Goal: Information Seeking & Learning: Find specific fact

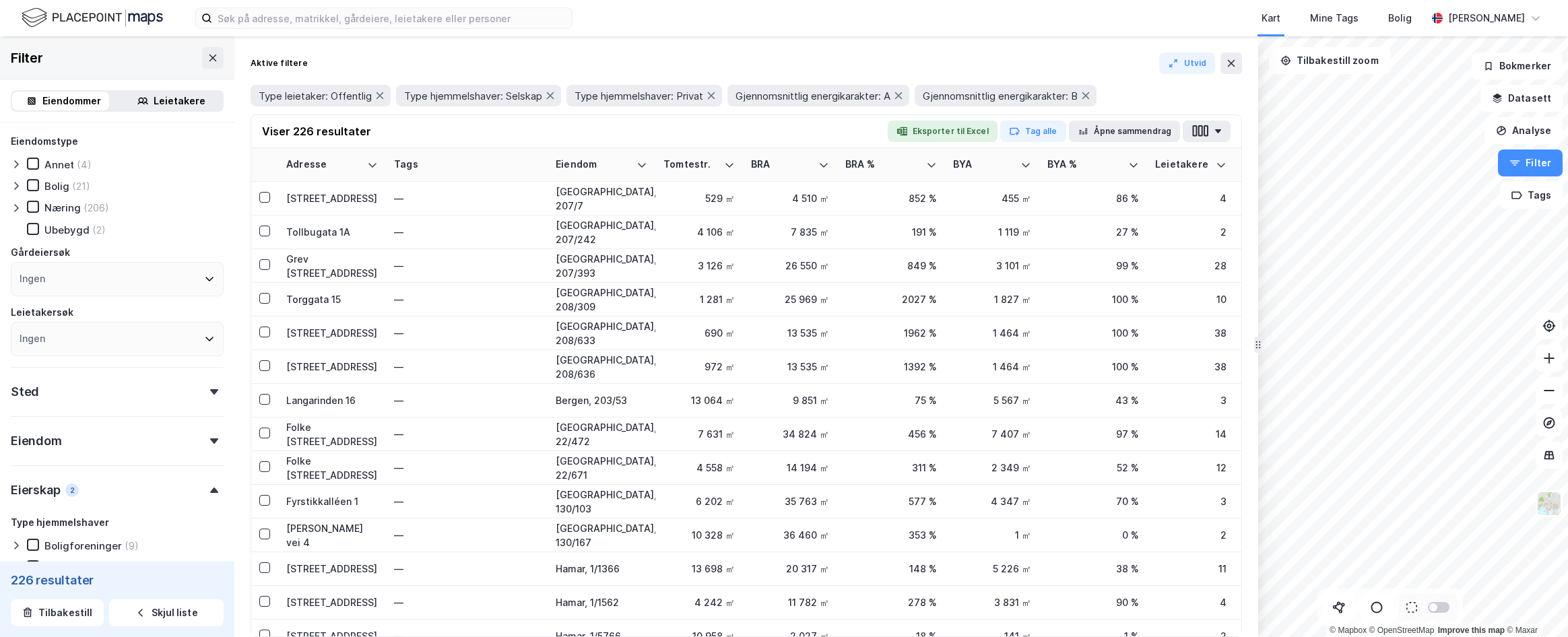
scroll to position [270, 0]
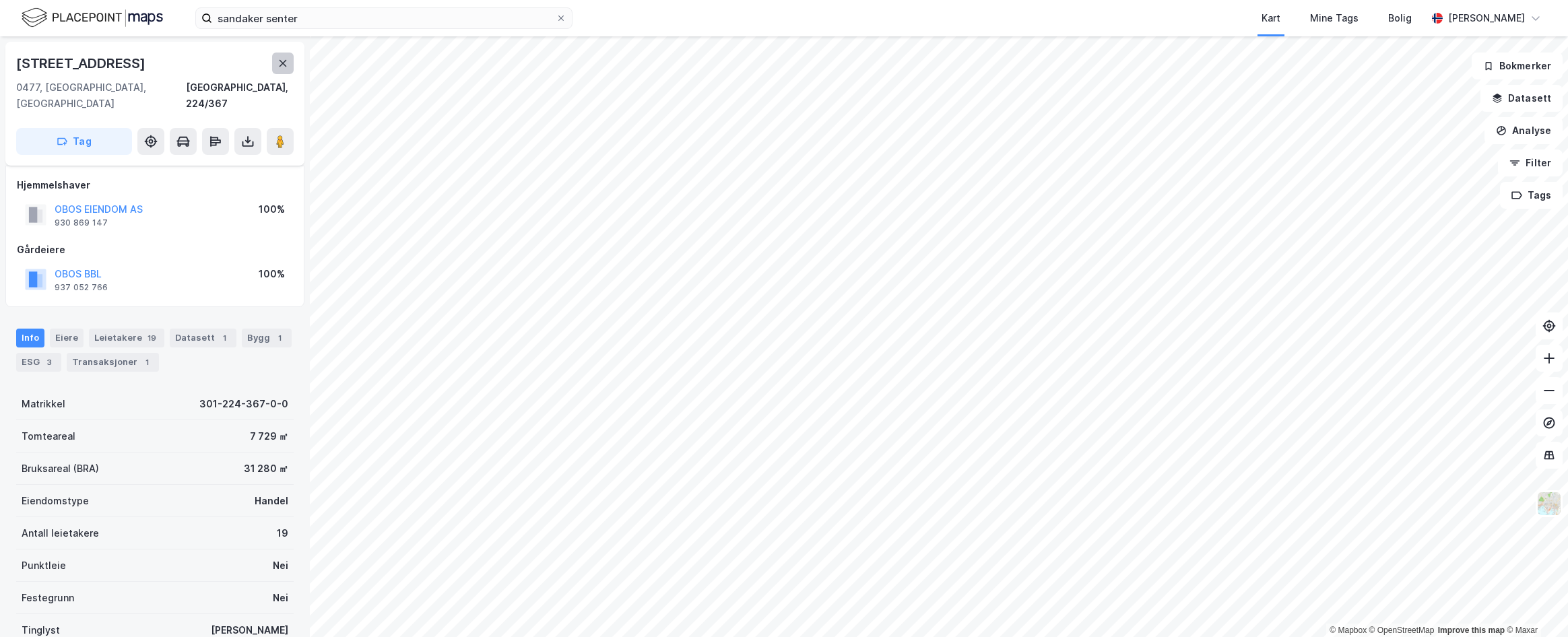
scroll to position [95, 0]
click at [356, 25] on input at bounding box center [392, 18] width 360 height 20
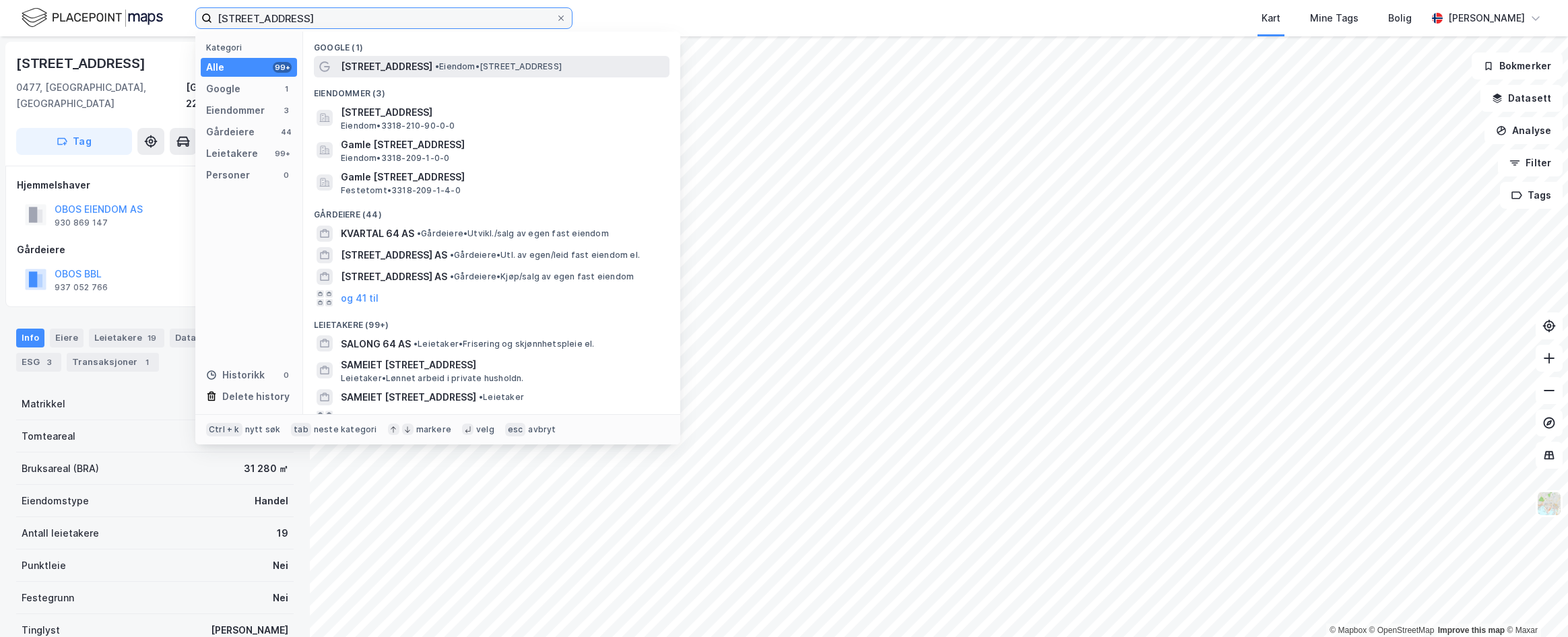
type input "[STREET_ADDRESS]"
click at [428, 74] on div "[STREET_ADDRESS] • Eiendom • [STREET_ADDRESS]" at bounding box center [504, 66] width 326 height 16
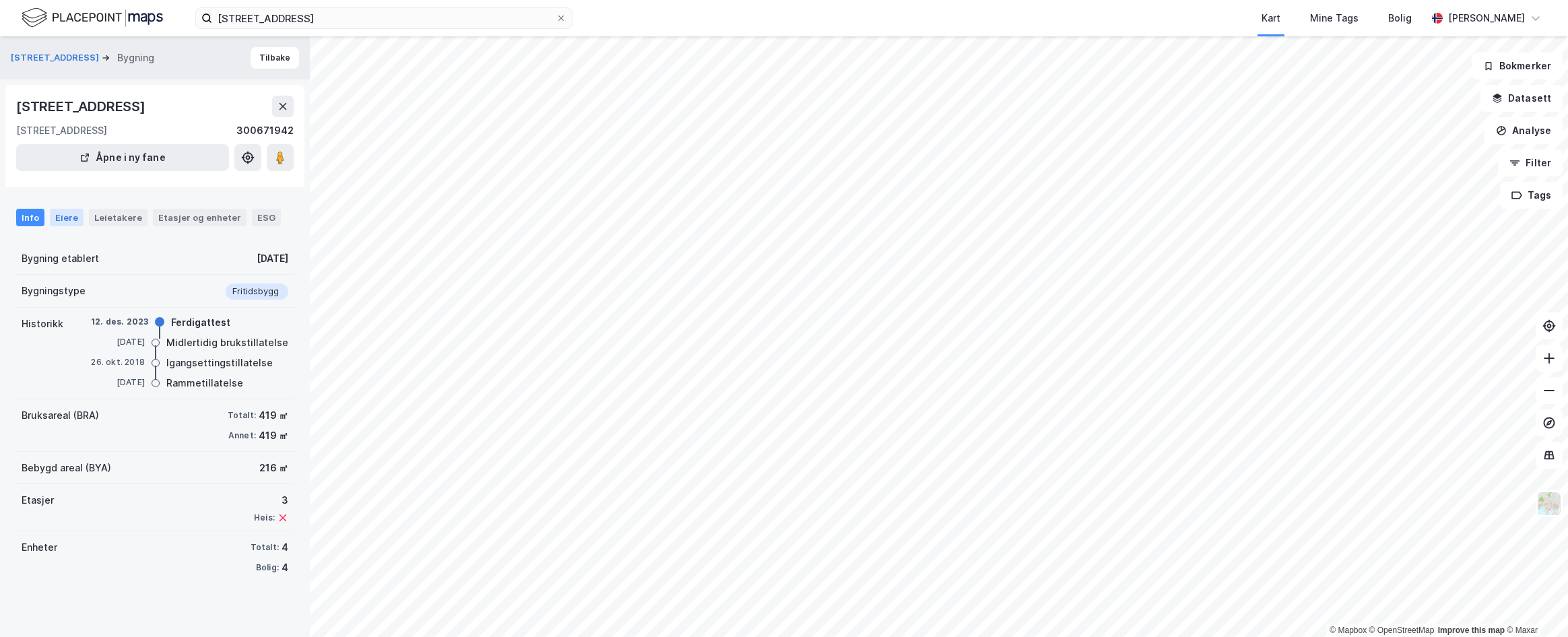
click at [74, 226] on div "Eiere" at bounding box center [67, 217] width 34 height 18
